Goal: Find specific page/section: Find specific page/section

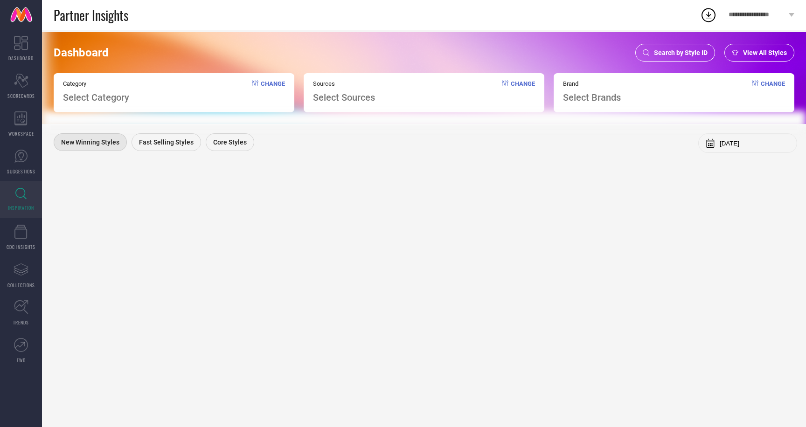
click at [668, 52] on span "Search by Style ID" at bounding box center [681, 52] width 54 height 7
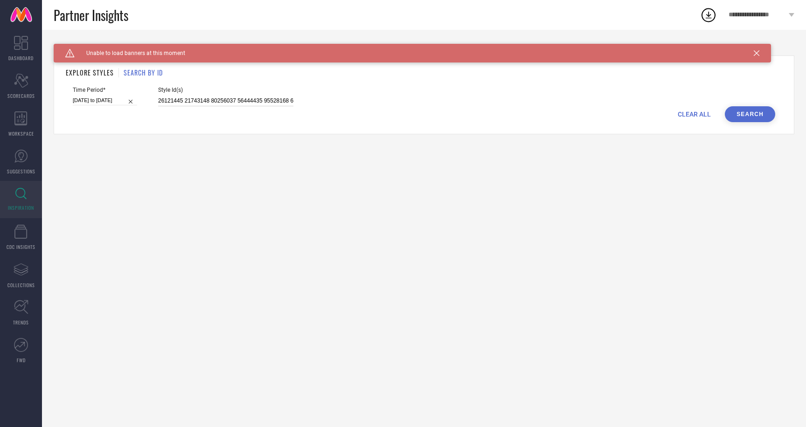
click at [158, 99] on input at bounding box center [225, 101] width 135 height 11
paste input "36186512"
type input "36186512"
click at [90, 102] on input "[DATE] to [DATE]" at bounding box center [105, 101] width 64 height 10
select select "5"
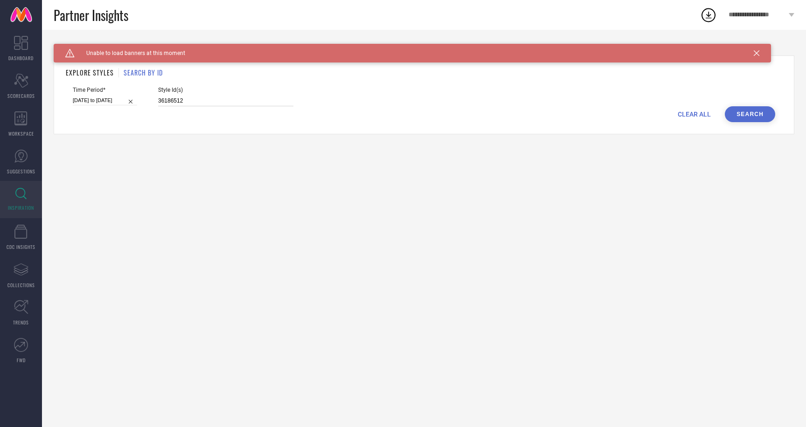
select select "2025"
select select "6"
select select "2025"
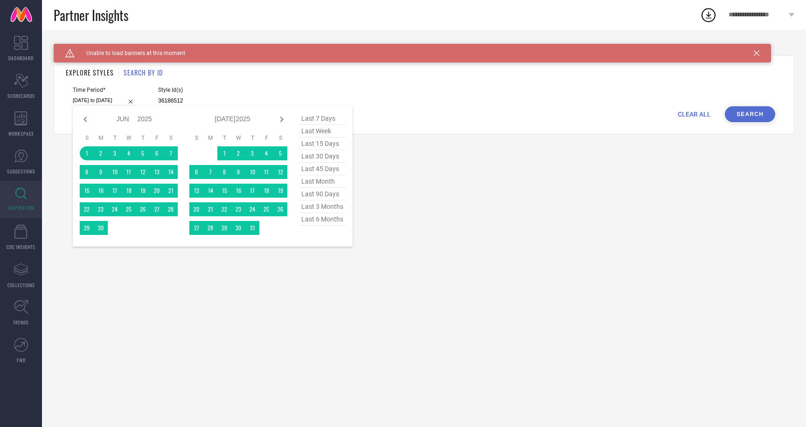
type input "36186512"
click at [316, 171] on span "last 45 days" at bounding box center [322, 169] width 47 height 13
type input "[DATE] to [DATE]"
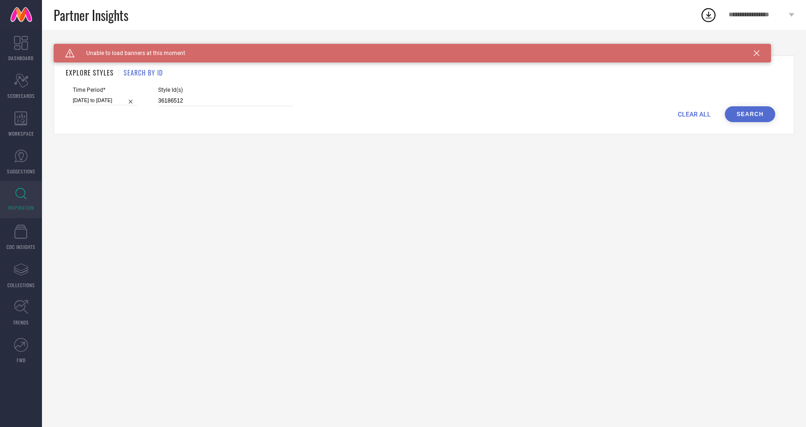
click at [745, 114] on button "Search" at bounding box center [750, 114] width 50 height 16
click at [742, 116] on button "Search" at bounding box center [750, 114] width 50 height 16
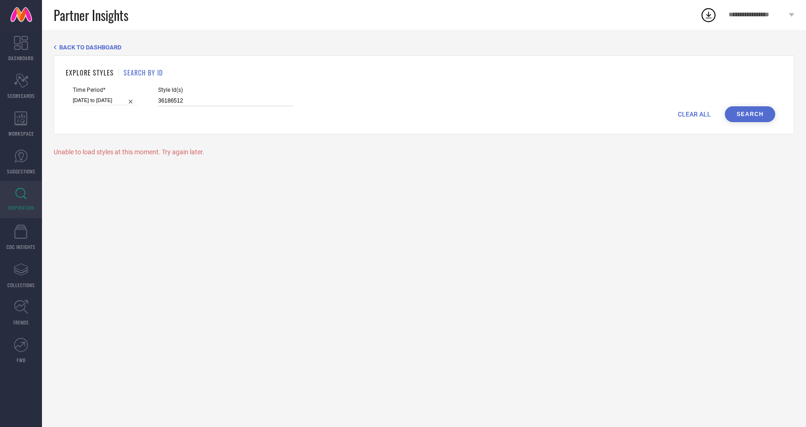
click at [158, 99] on input "36186512" at bounding box center [225, 101] width 135 height 11
paste input "9"
click at [739, 113] on button "Search" at bounding box center [750, 114] width 50 height 16
click at [160, 101] on input "36186519" at bounding box center [225, 101] width 135 height 11
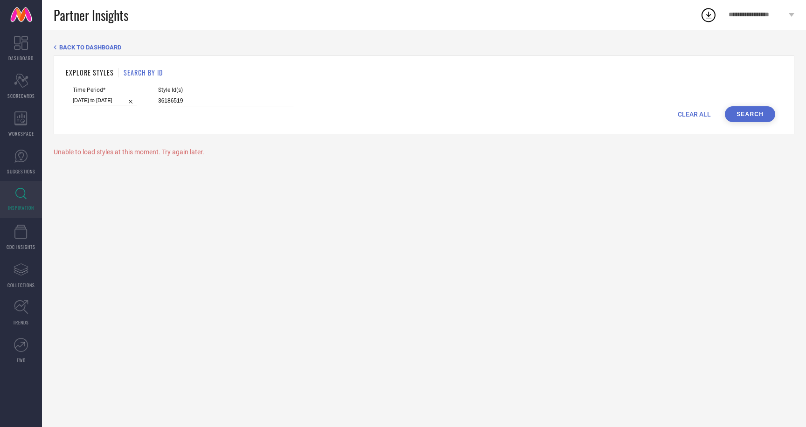
click at [160, 101] on input "36186519" at bounding box center [225, 101] width 135 height 11
paste input "20"
type input "36186520"
click at [750, 113] on button "Search" at bounding box center [750, 114] width 50 height 16
click at [22, 346] on icon at bounding box center [21, 345] width 14 height 14
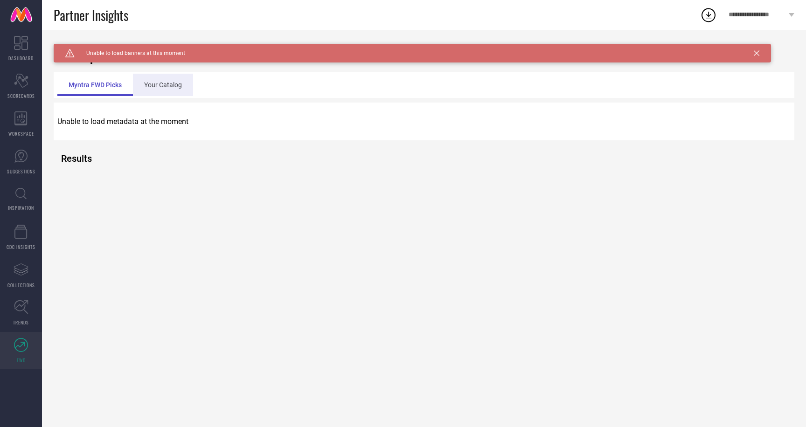
click at [165, 81] on div "Your Catalog" at bounding box center [163, 85] width 60 height 22
click at [90, 77] on div "Myntra FWD Picks" at bounding box center [94, 85] width 75 height 22
